Goal: Information Seeking & Learning: Check status

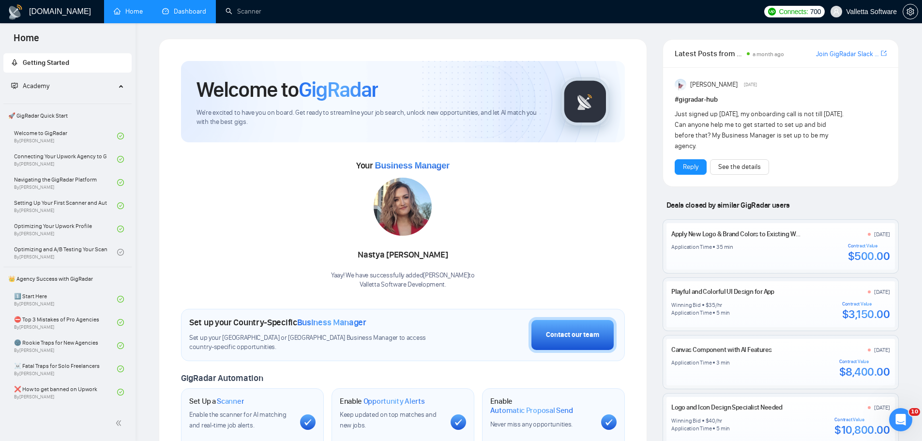
click at [194, 8] on link "Dashboard" at bounding box center [184, 11] width 44 height 8
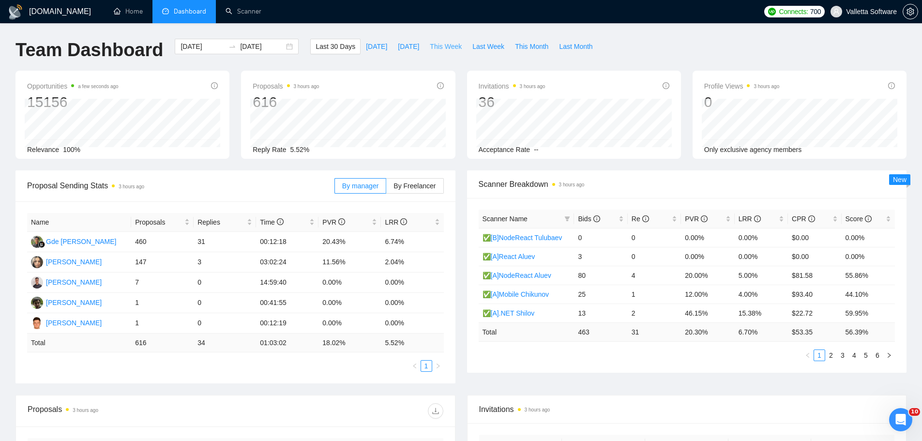
click at [442, 45] on span "This Week" at bounding box center [446, 46] width 32 height 11
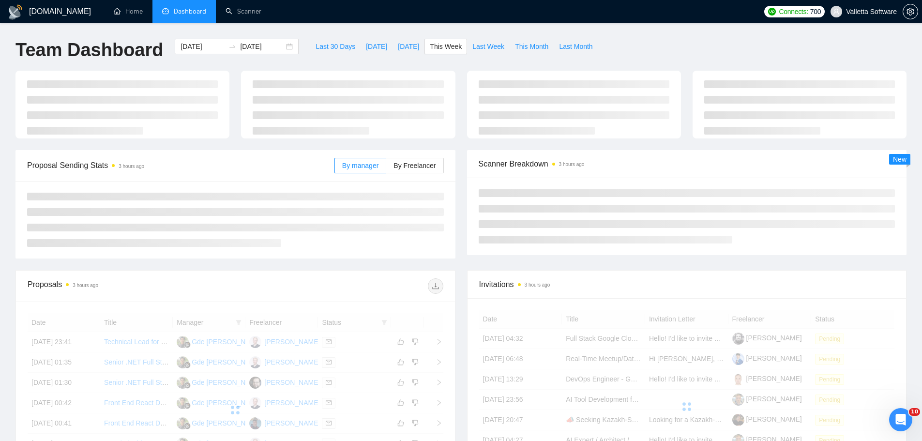
type input "[DATE]"
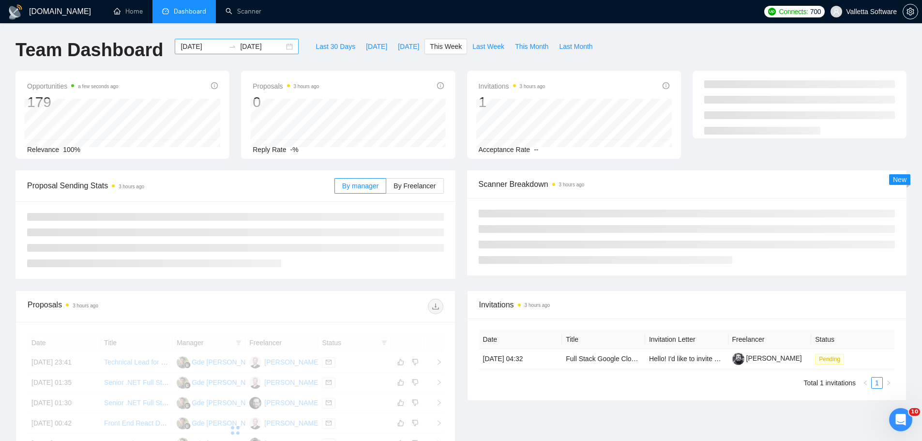
click at [197, 53] on div "[DATE] [DATE]" at bounding box center [237, 46] width 124 height 15
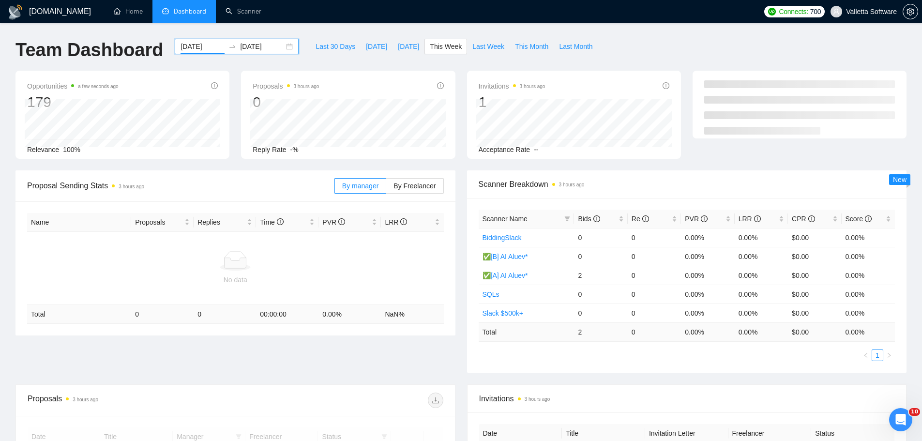
click at [191, 46] on input "[DATE]" at bounding box center [203, 46] width 44 height 11
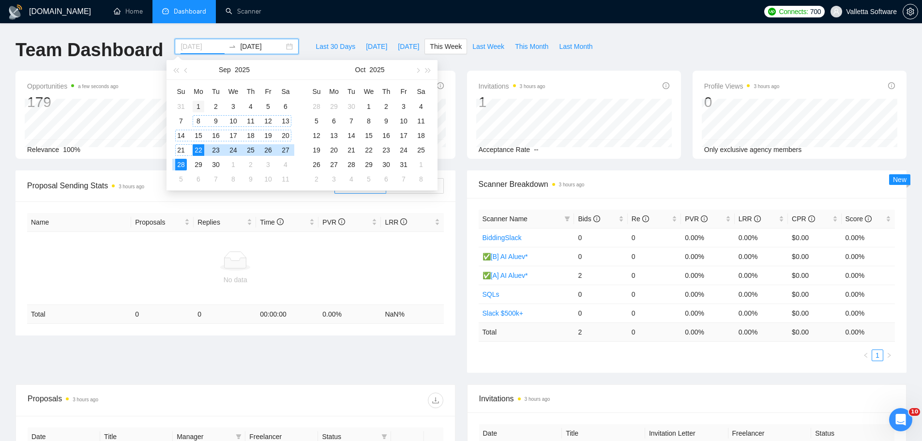
type input "[DATE]"
click at [199, 102] on div "1" at bounding box center [199, 107] width 12 height 12
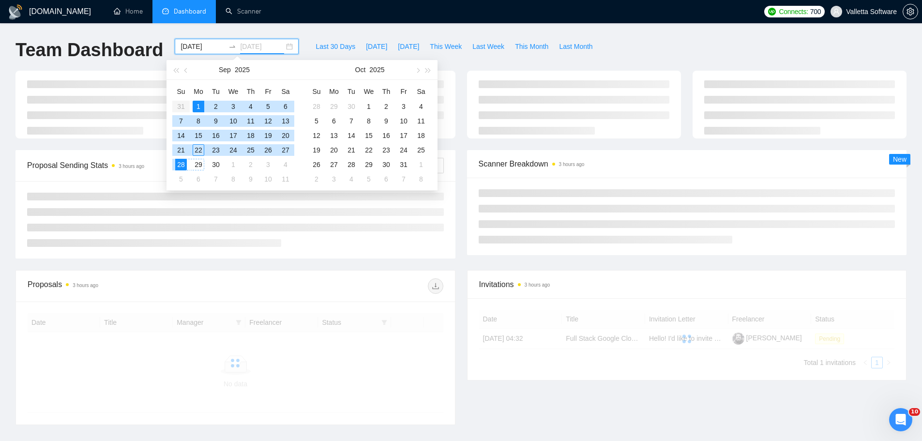
type input "[DATE]"
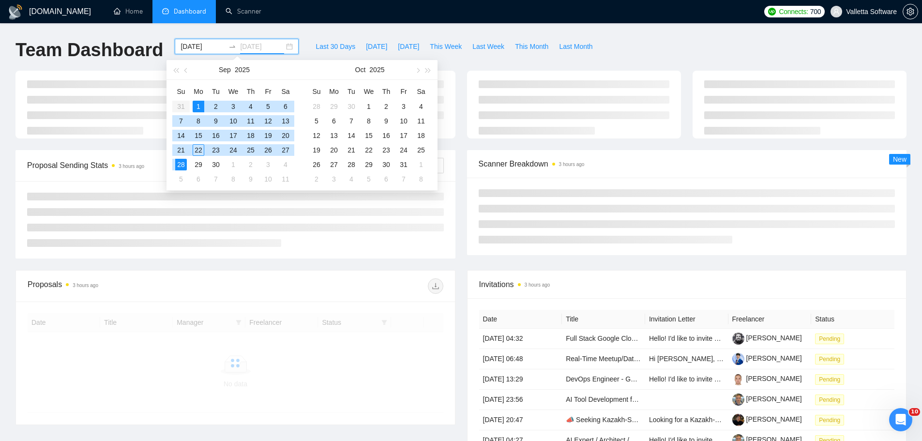
click at [184, 165] on div "28" at bounding box center [181, 165] width 12 height 12
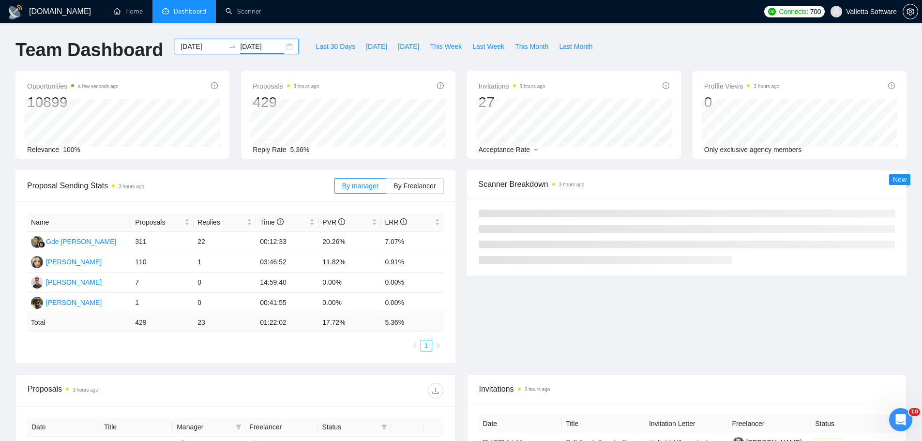
click at [189, 49] on input "[DATE]" at bounding box center [203, 46] width 44 height 11
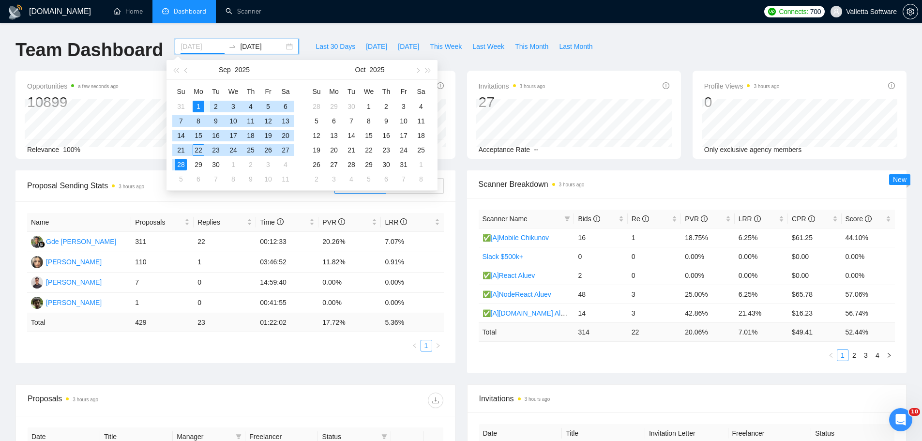
type input "[DATE]"
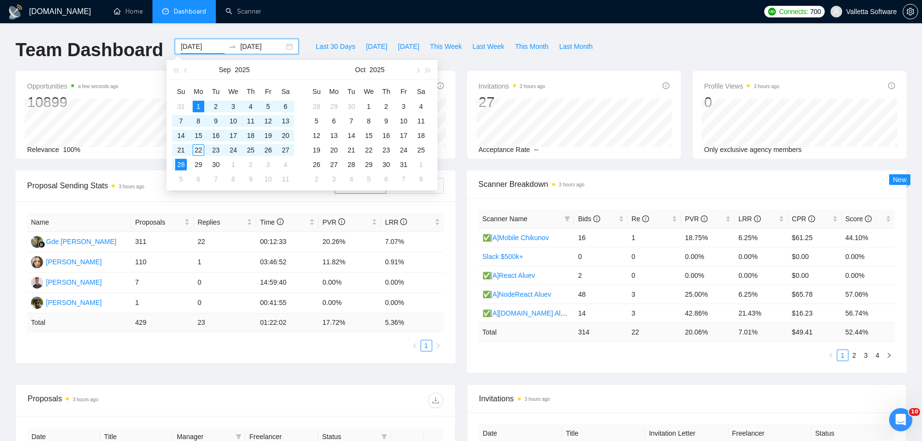
click at [248, 45] on input "[DATE]" at bounding box center [262, 46] width 44 height 11
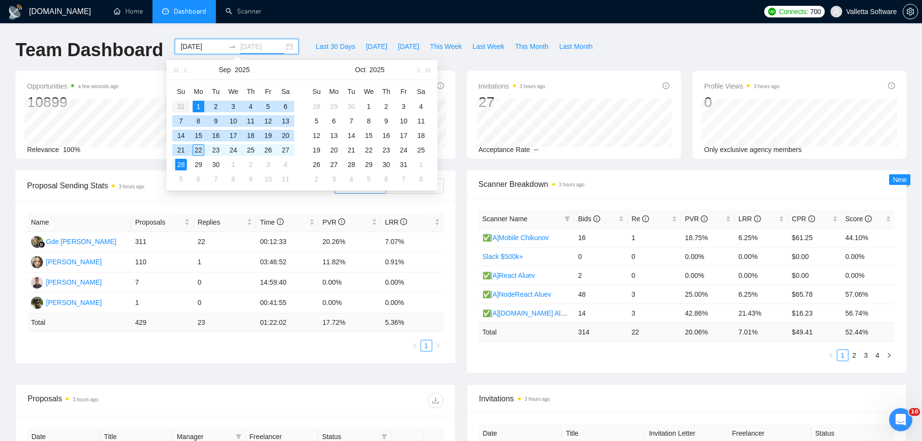
click at [202, 146] on div "22" at bounding box center [199, 150] width 12 height 12
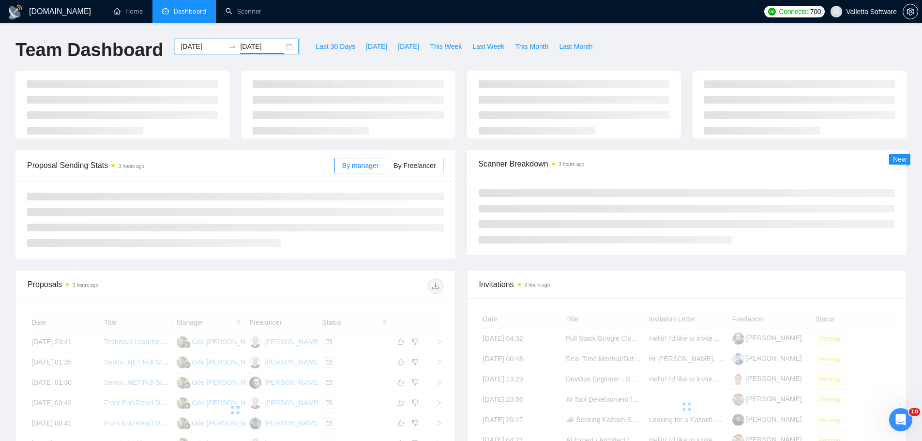
type input "[DATE]"
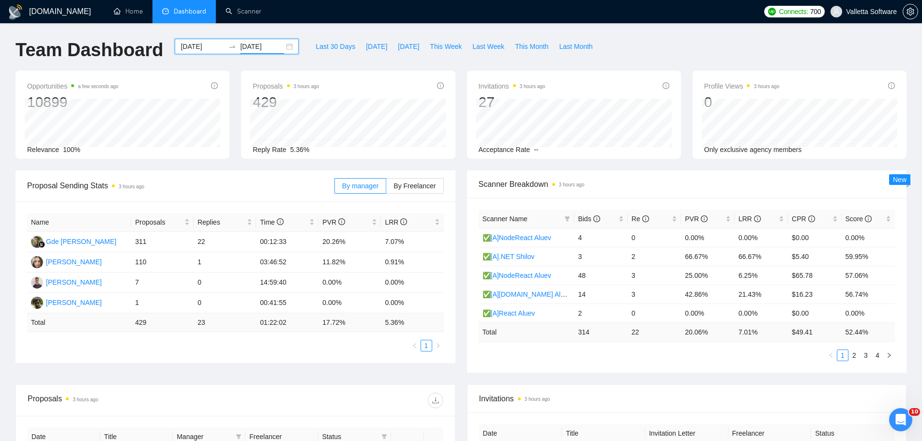
click at [181, 51] on input "[DATE]" at bounding box center [203, 46] width 44 height 11
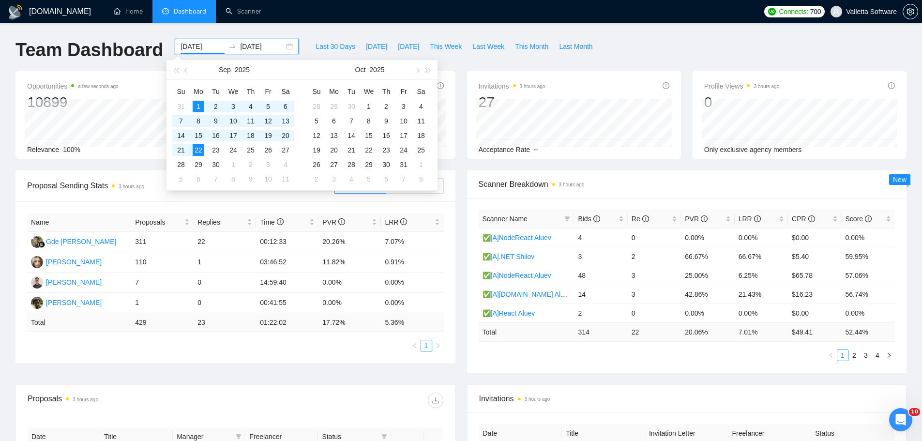
click at [141, 63] on div "Team Dashboard" at bounding box center [89, 55] width 159 height 32
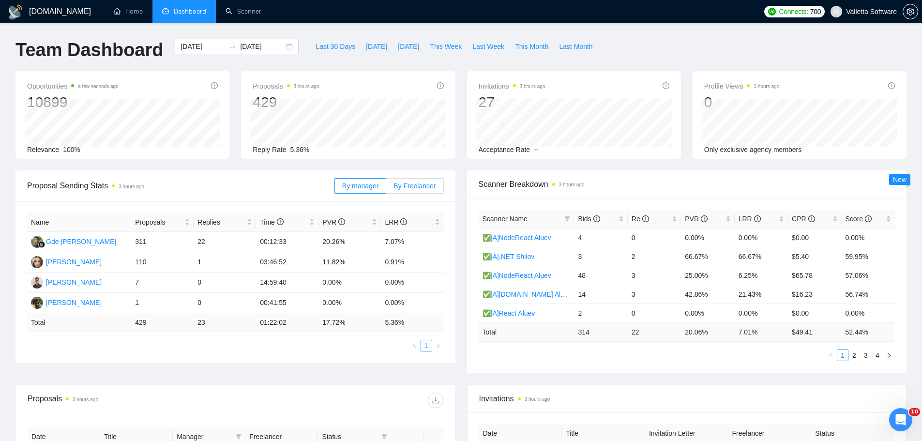
click at [419, 185] on span "By Freelancer" at bounding box center [414, 186] width 42 height 8
click at [386, 188] on input "By Freelancer" at bounding box center [386, 188] width 0 height 0
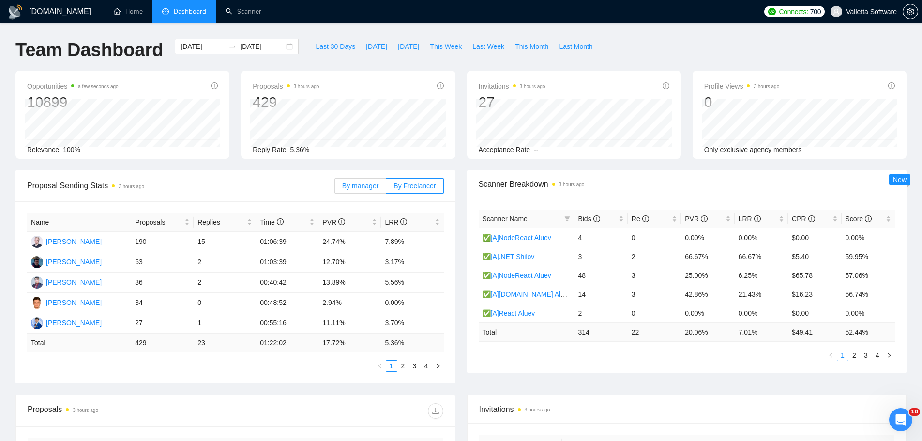
click at [354, 182] on span "By manager" at bounding box center [360, 186] width 36 height 8
click at [335, 188] on input "By manager" at bounding box center [335, 188] width 0 height 0
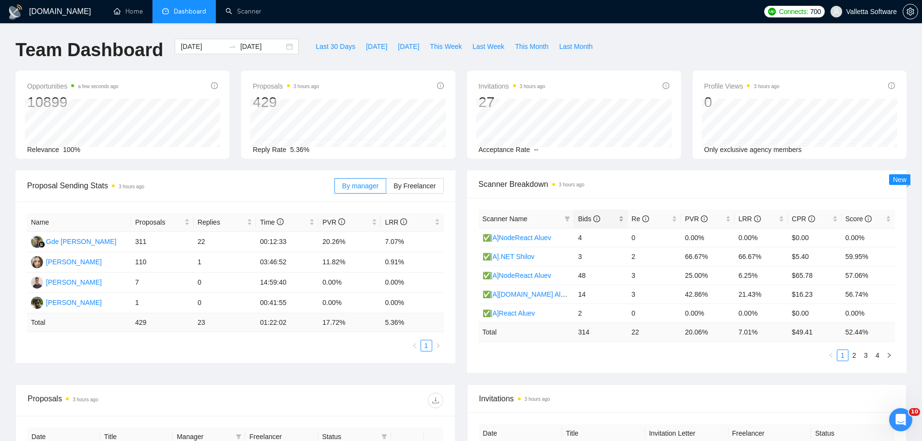
click at [591, 220] on span "Bids" at bounding box center [589, 219] width 22 height 8
drag, startPoint x: 137, startPoint y: 285, endPoint x: 148, endPoint y: 282, distance: 10.7
click at [148, 282] on td "7" at bounding box center [162, 282] width 62 height 20
drag, startPoint x: 142, startPoint y: 285, endPoint x: 130, endPoint y: 286, distance: 11.7
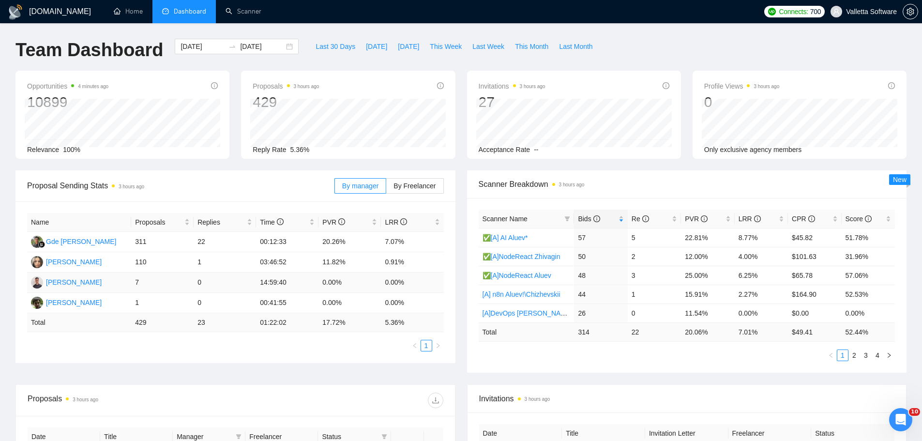
click at [155, 286] on td "7" at bounding box center [162, 282] width 62 height 20
drag, startPoint x: 134, startPoint y: 283, endPoint x: 185, endPoint y: 291, distance: 52.0
click at [170, 287] on tr "[PERSON_NAME] 7 0 14:59:40 0.00% 0.00%" at bounding box center [235, 282] width 417 height 20
drag, startPoint x: 282, startPoint y: 280, endPoint x: 311, endPoint y: 287, distance: 29.7
click at [298, 283] on td "14:59:40" at bounding box center [287, 282] width 62 height 20
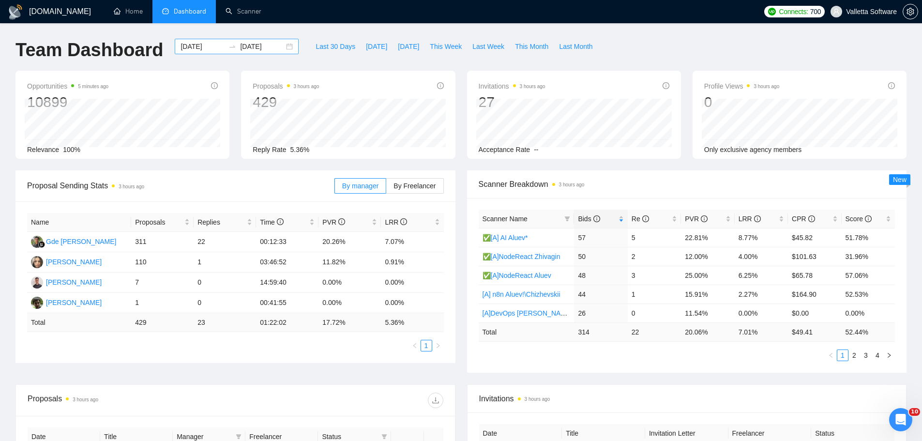
click at [185, 40] on div "[DATE] [DATE]" at bounding box center [237, 46] width 124 height 15
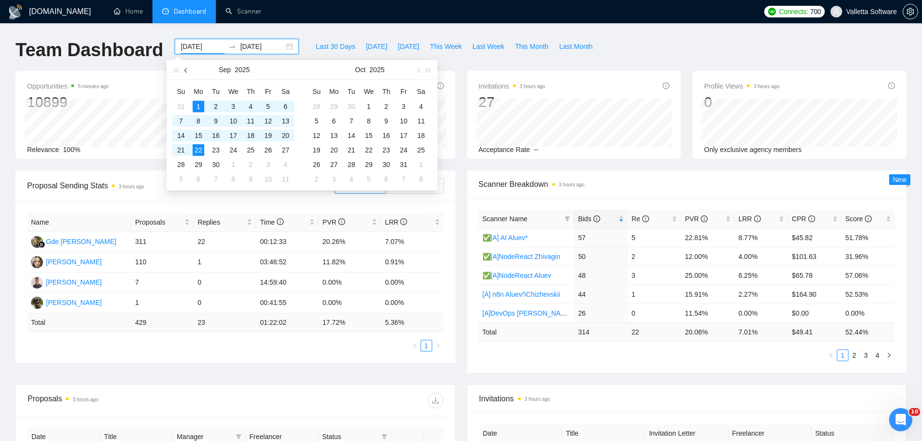
click at [190, 70] on button "button" at bounding box center [186, 69] width 11 height 19
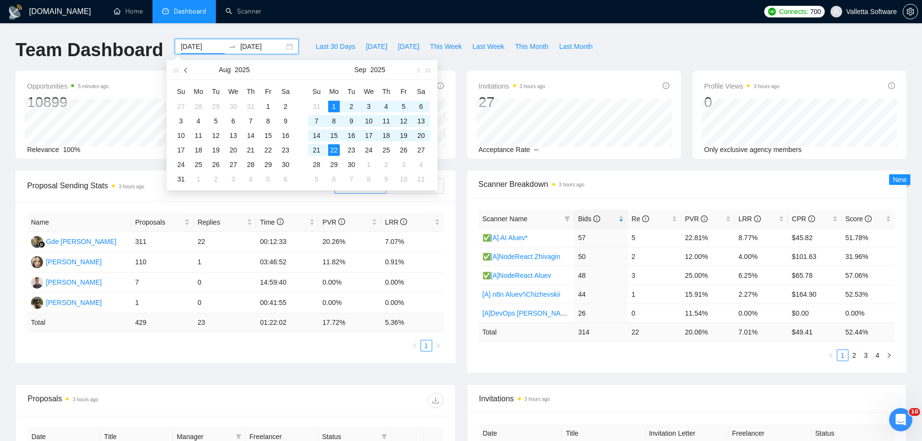
click at [190, 70] on button "button" at bounding box center [186, 69] width 11 height 19
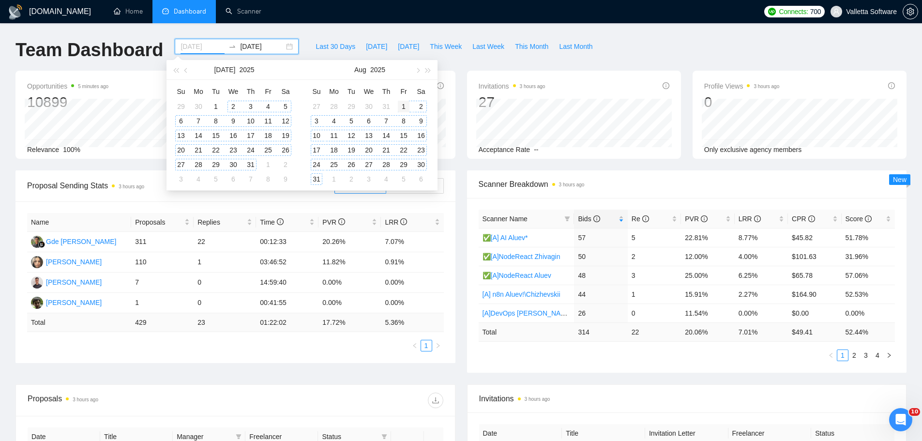
type input "[DATE]"
drag, startPoint x: 400, startPoint y: 108, endPoint x: 317, endPoint y: 176, distance: 107.7
click at [401, 107] on div "1" at bounding box center [404, 107] width 12 height 12
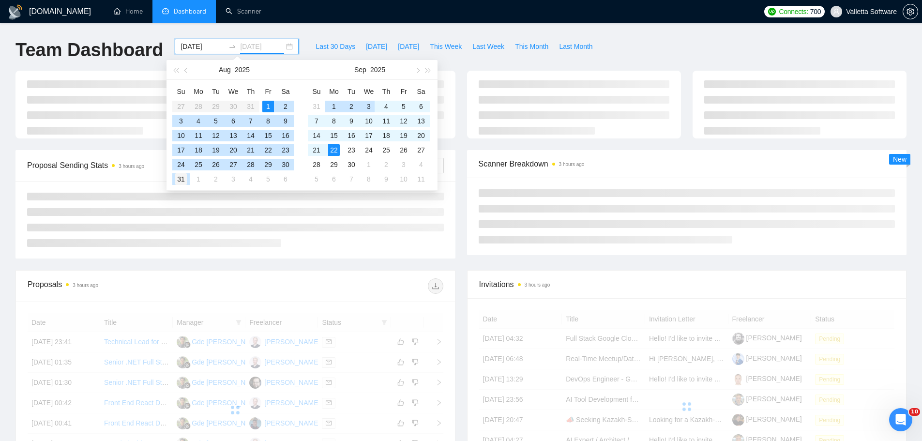
type input "[DATE]"
click at [179, 179] on div "31" at bounding box center [181, 179] width 12 height 12
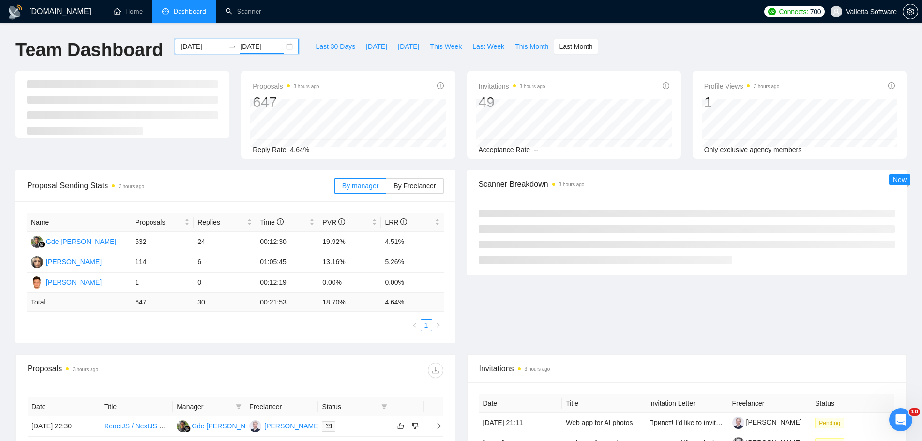
click at [193, 47] on input "[DATE]" at bounding box center [203, 46] width 44 height 11
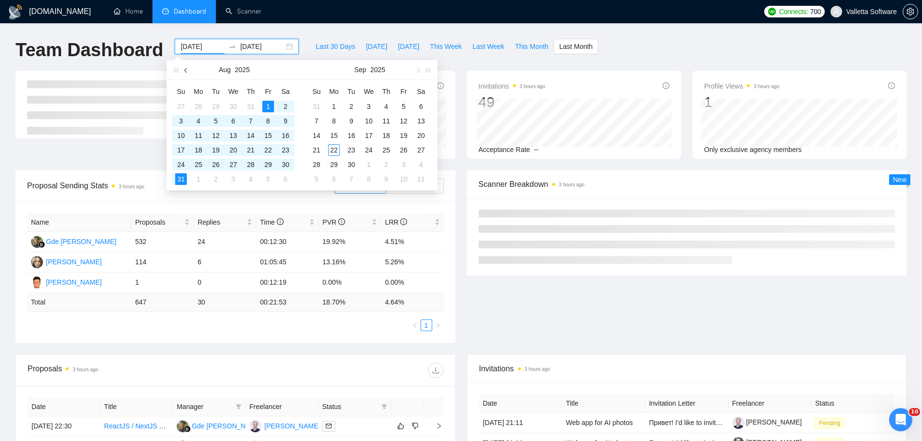
click at [187, 71] on span "button" at bounding box center [186, 70] width 5 height 5
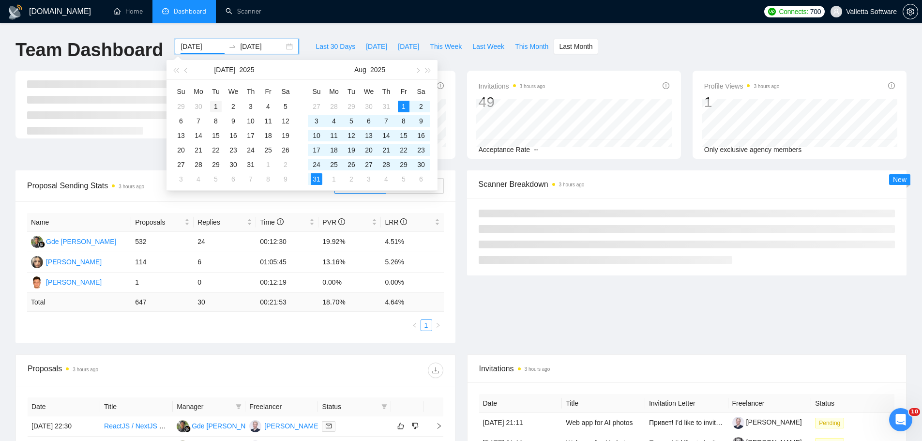
type input "[DATE]"
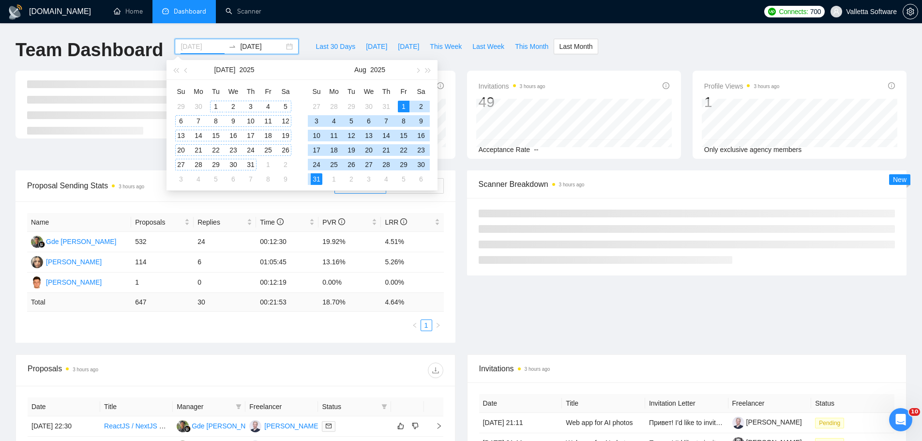
click at [212, 104] on div "1" at bounding box center [216, 107] width 12 height 12
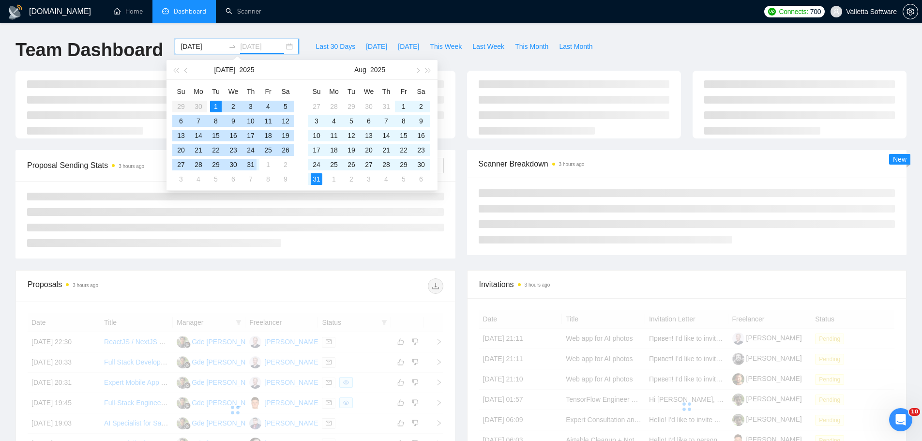
type input "[DATE]"
click at [247, 166] on div "31" at bounding box center [251, 165] width 12 height 12
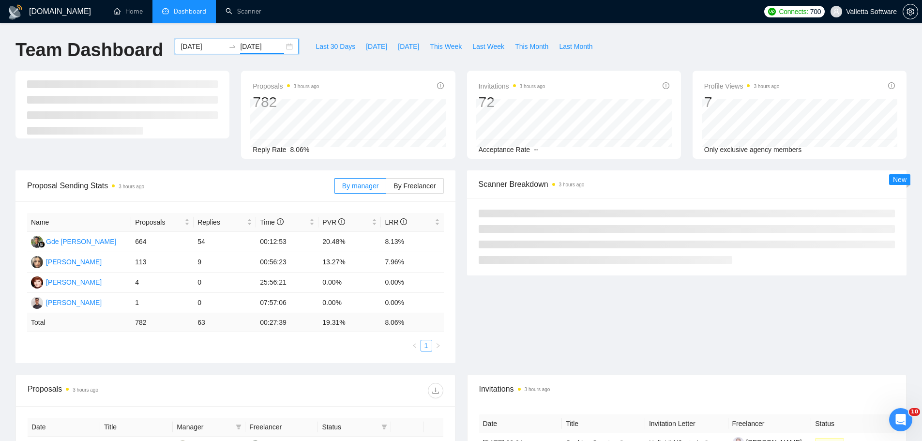
click at [187, 48] on input "[DATE]" at bounding box center [203, 46] width 44 height 11
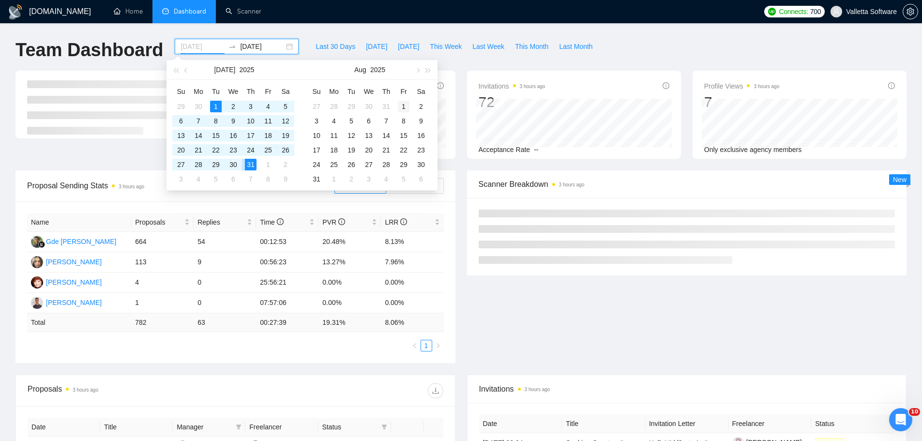
type input "[DATE]"
click at [400, 106] on div "1" at bounding box center [404, 107] width 12 height 12
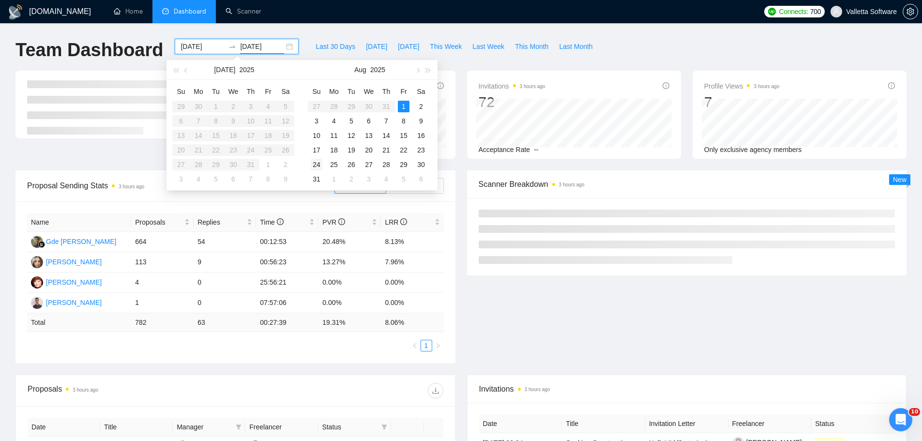
type input "[DATE]"
click at [311, 179] on div "31" at bounding box center [317, 179] width 12 height 12
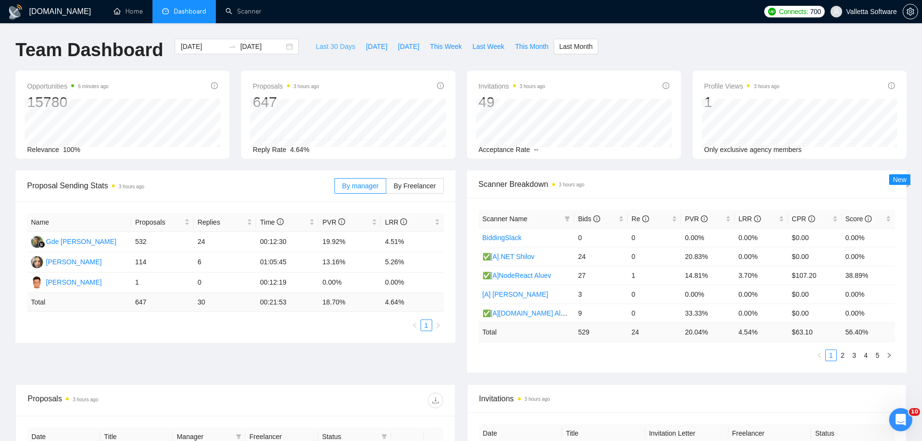
click at [316, 48] on span "Last 30 Days" at bounding box center [336, 46] width 40 height 11
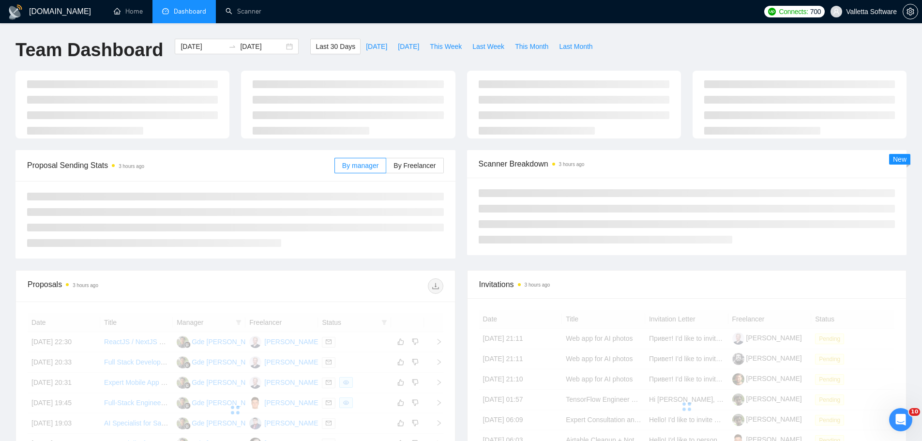
type input "[DATE]"
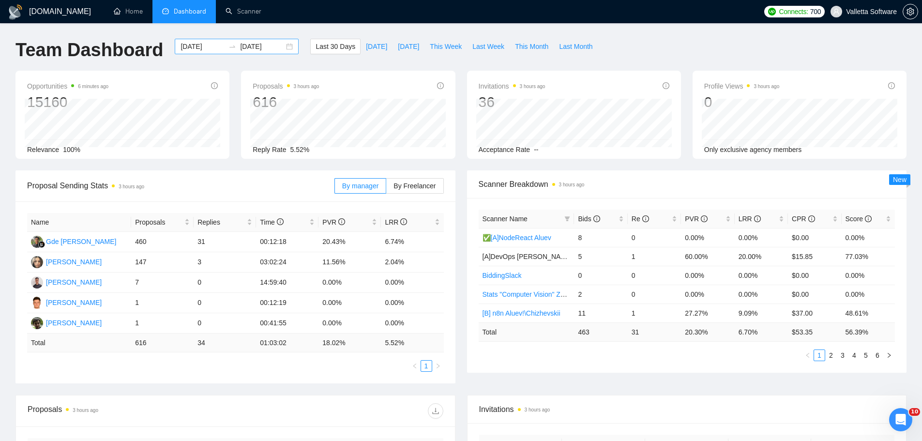
click at [191, 44] on input "[DATE]" at bounding box center [203, 46] width 44 height 11
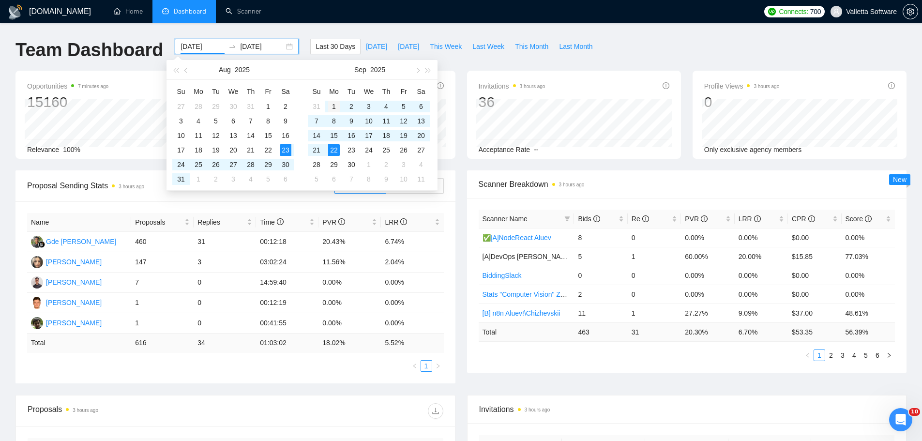
type input "[DATE]"
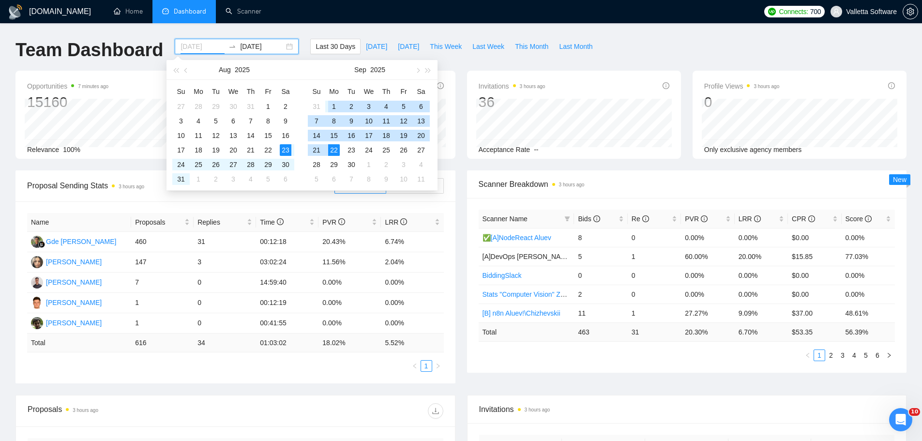
click at [331, 104] on div "1" at bounding box center [334, 107] width 12 height 12
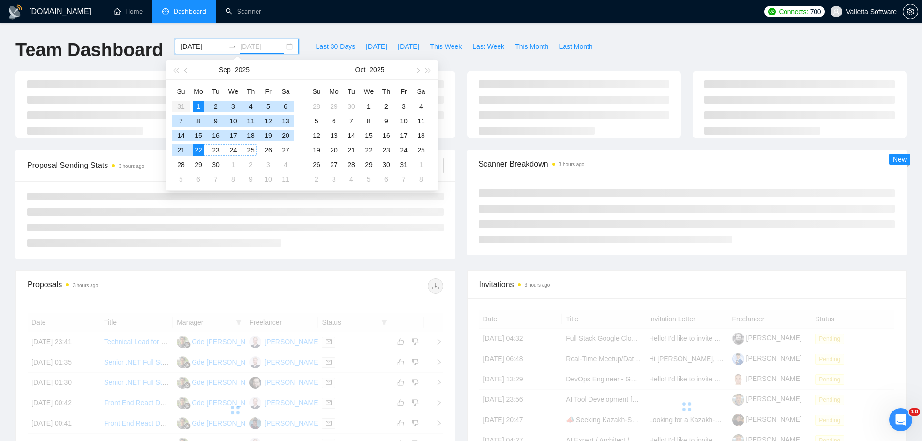
type input "[DATE]"
click at [197, 149] on div "22" at bounding box center [199, 150] width 12 height 12
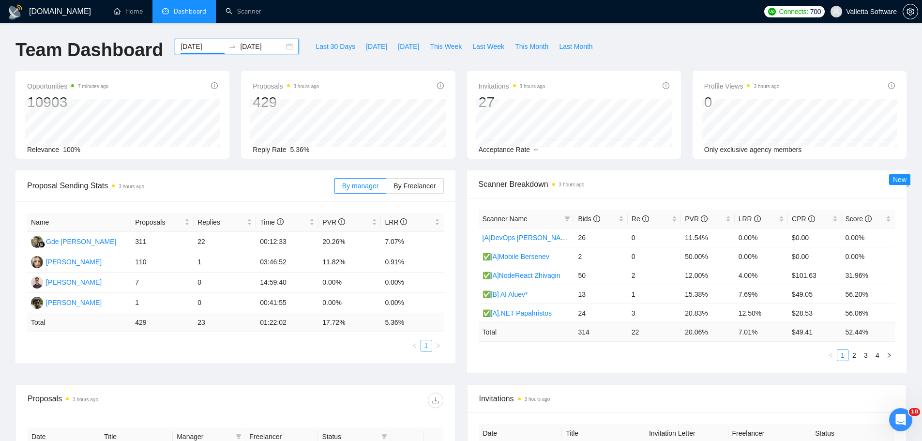
click at [190, 45] on input "[DATE]" at bounding box center [203, 46] width 44 height 11
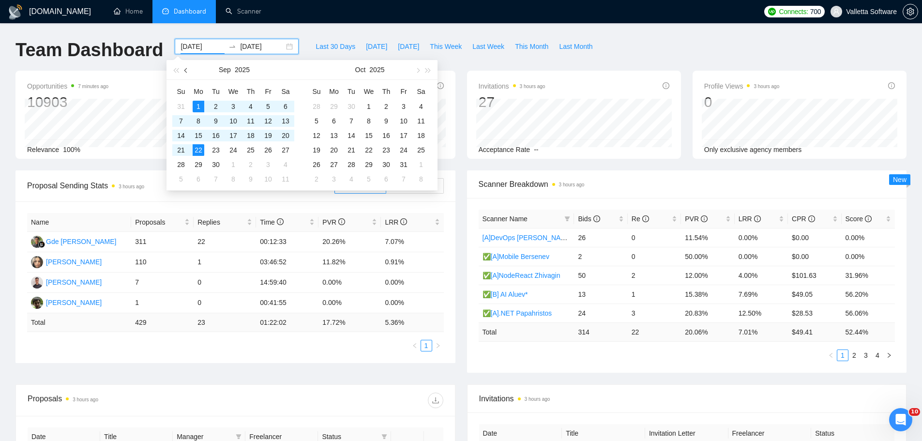
click at [190, 68] on button "button" at bounding box center [186, 69] width 11 height 19
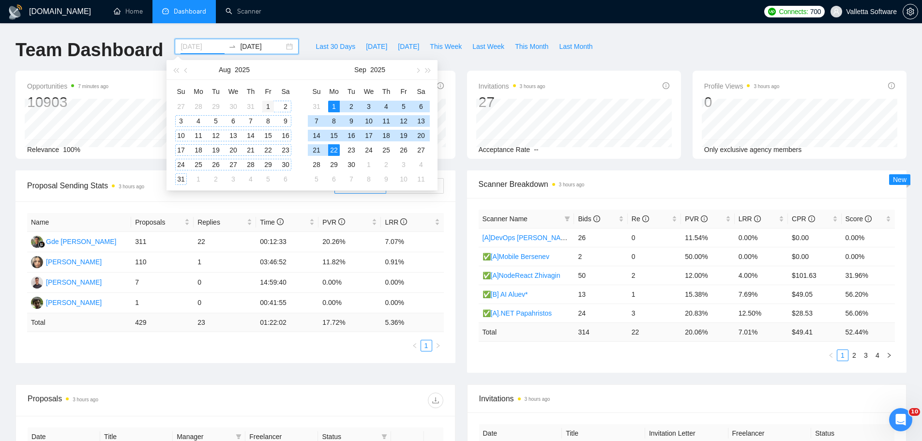
type input "[DATE]"
click at [266, 103] on div "1" at bounding box center [268, 107] width 12 height 12
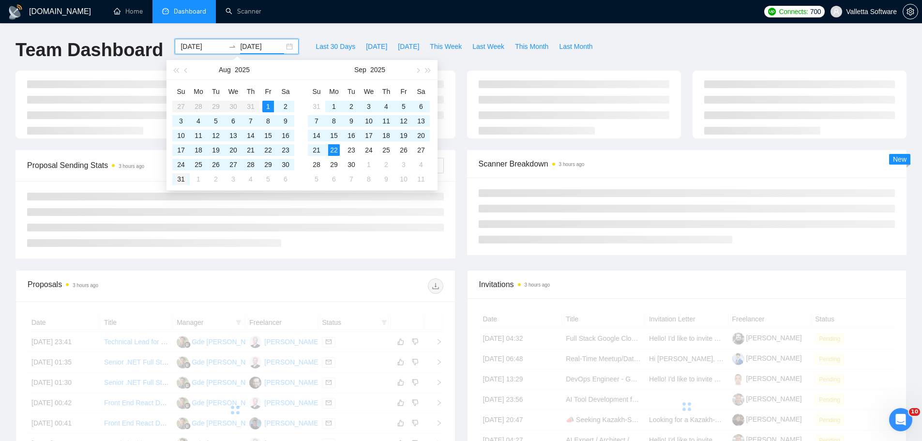
type input "[DATE]"
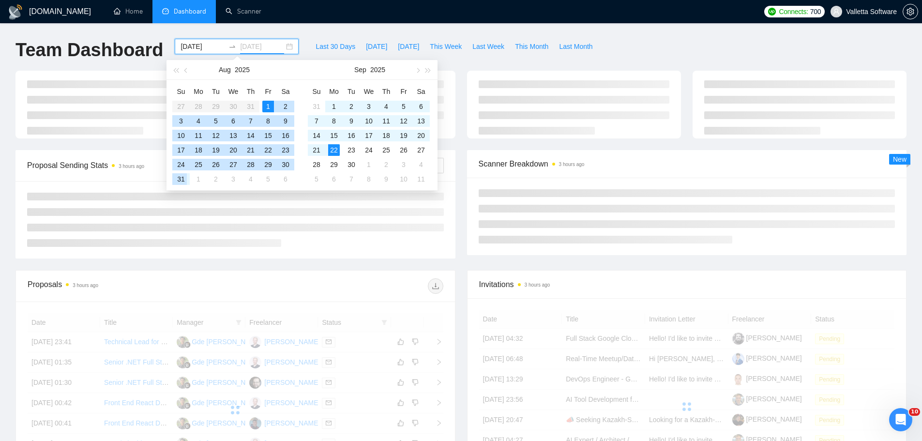
click at [181, 179] on div "31" at bounding box center [181, 179] width 12 height 12
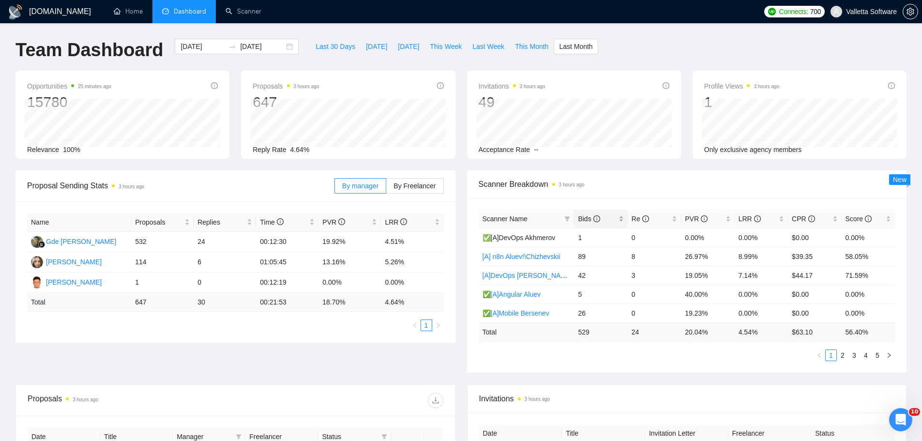
drag, startPoint x: 614, startPoint y: 216, endPoint x: 625, endPoint y: 221, distance: 12.1
click at [623, 221] on div "Bids" at bounding box center [600, 218] width 45 height 11
click at [619, 216] on div "Bids" at bounding box center [600, 218] width 45 height 11
click at [617, 213] on div "Bids" at bounding box center [600, 218] width 45 height 11
click at [842, 359] on link "2" at bounding box center [842, 355] width 11 height 11
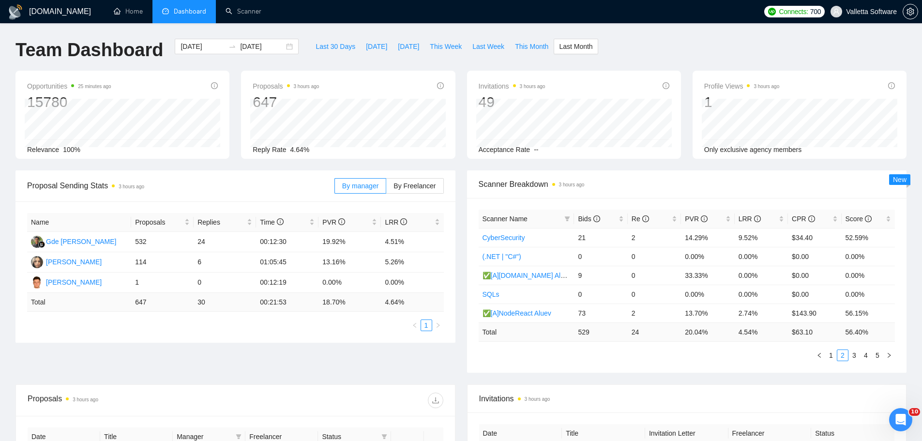
drag, startPoint x: 834, startPoint y: 356, endPoint x: 794, endPoint y: 329, distance: 48.6
click at [834, 355] on link "1" at bounding box center [831, 355] width 11 height 11
click at [604, 219] on span "Bids" at bounding box center [597, 218] width 38 height 11
click at [844, 355] on link "2" at bounding box center [842, 355] width 11 height 11
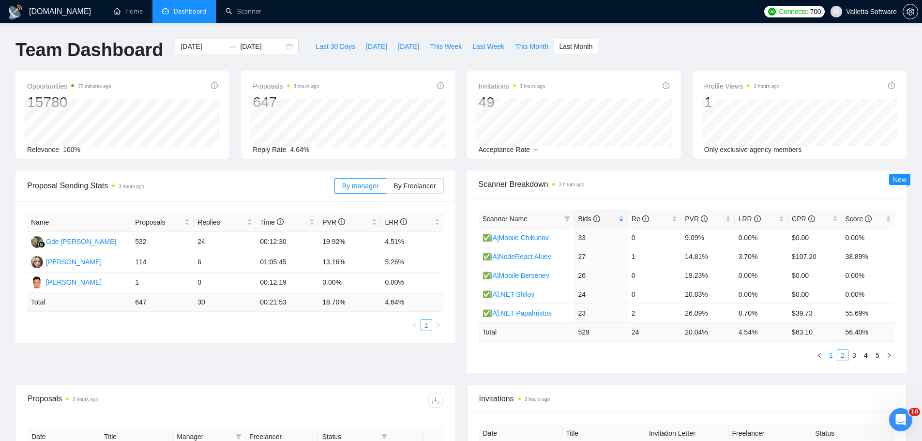
click at [831, 355] on link "1" at bounding box center [831, 355] width 11 height 11
click at [843, 353] on link "2" at bounding box center [842, 355] width 11 height 11
click at [858, 355] on link "3" at bounding box center [854, 355] width 11 height 11
drag, startPoint x: 601, startPoint y: 262, endPoint x: 575, endPoint y: 259, distance: 26.3
click at [575, 259] on td "9" at bounding box center [600, 256] width 53 height 19
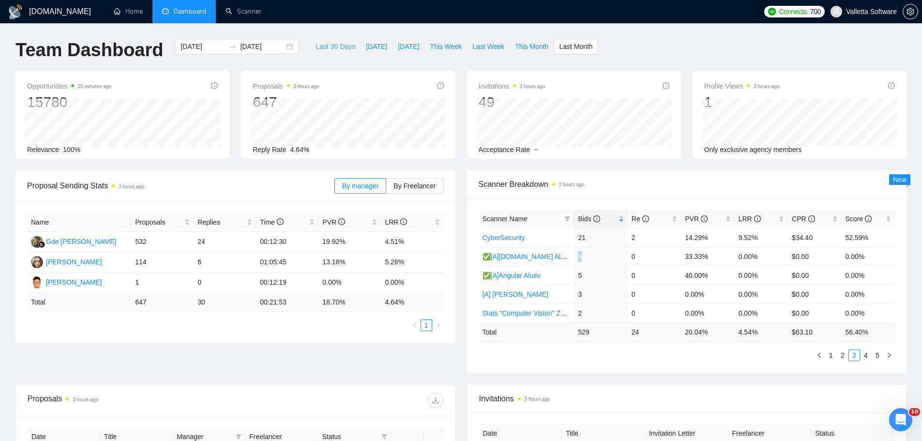
click at [317, 45] on span "Last 30 Days" at bounding box center [336, 46] width 40 height 11
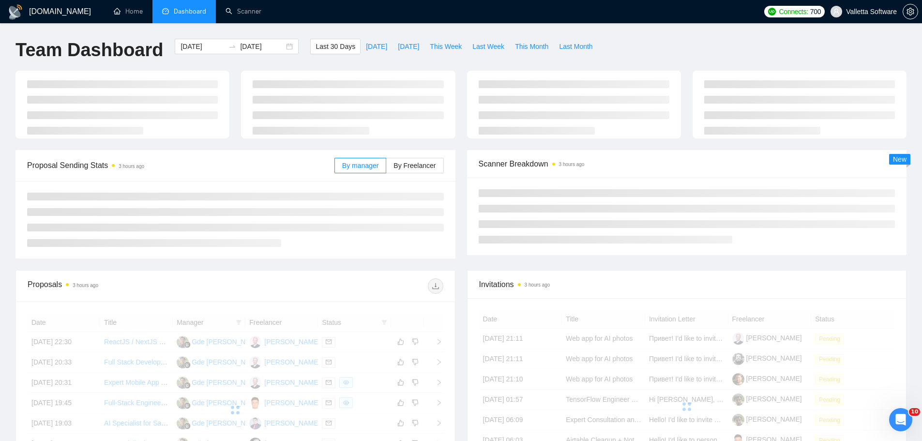
type input "[DATE]"
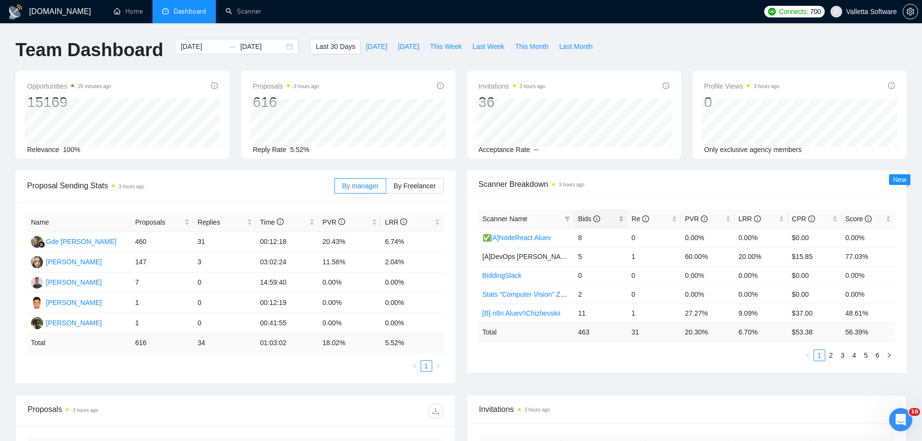
click at [603, 215] on span "Bids" at bounding box center [597, 218] width 38 height 11
click at [655, 183] on span "Scanner Breakdown 3 hours ago" at bounding box center [687, 184] width 417 height 12
click at [829, 352] on link "2" at bounding box center [831, 355] width 11 height 11
drag, startPoint x: 593, startPoint y: 274, endPoint x: 576, endPoint y: 276, distance: 17.0
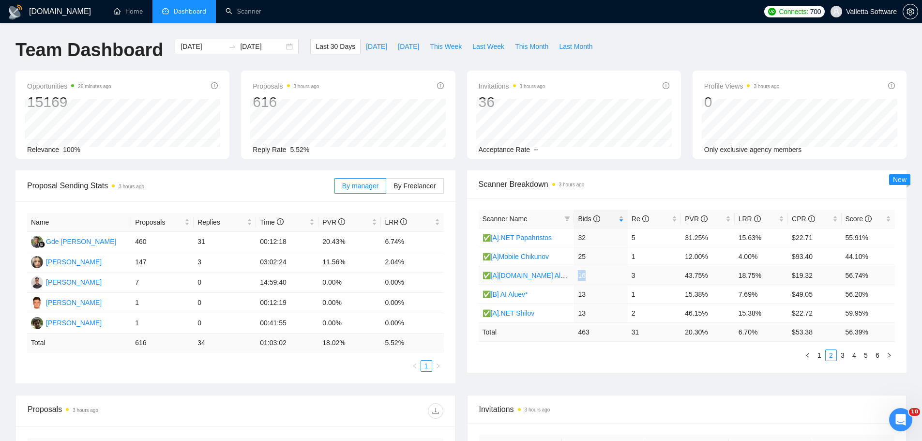
click at [576, 276] on td "16" at bounding box center [600, 275] width 53 height 19
click at [821, 354] on link "1" at bounding box center [819, 355] width 11 height 11
click at [834, 356] on link "2" at bounding box center [831, 355] width 11 height 11
